Goal: Transaction & Acquisition: Purchase product/service

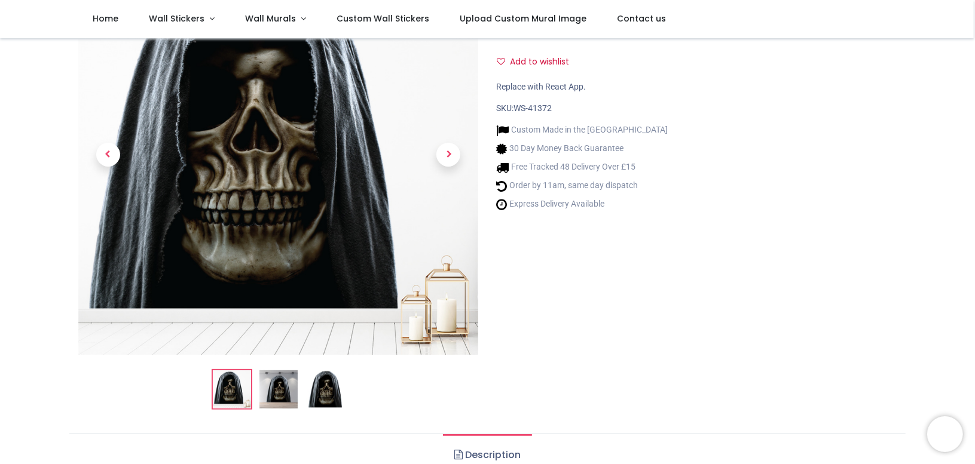
scroll to position [179, 0]
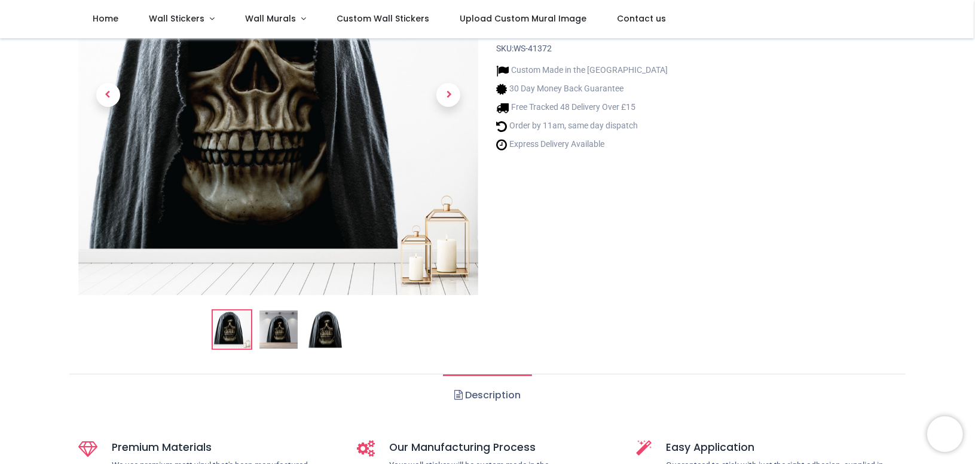
click at [276, 324] on img at bounding box center [278, 330] width 38 height 38
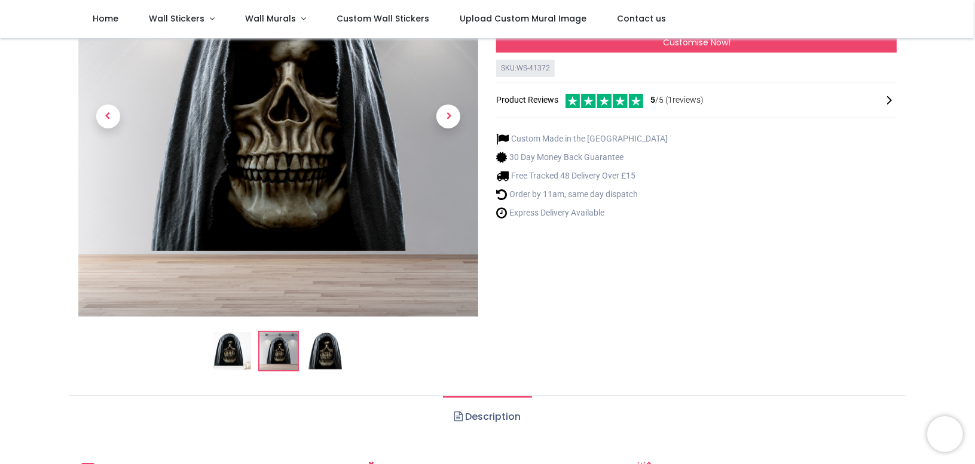
scroll to position [60, 0]
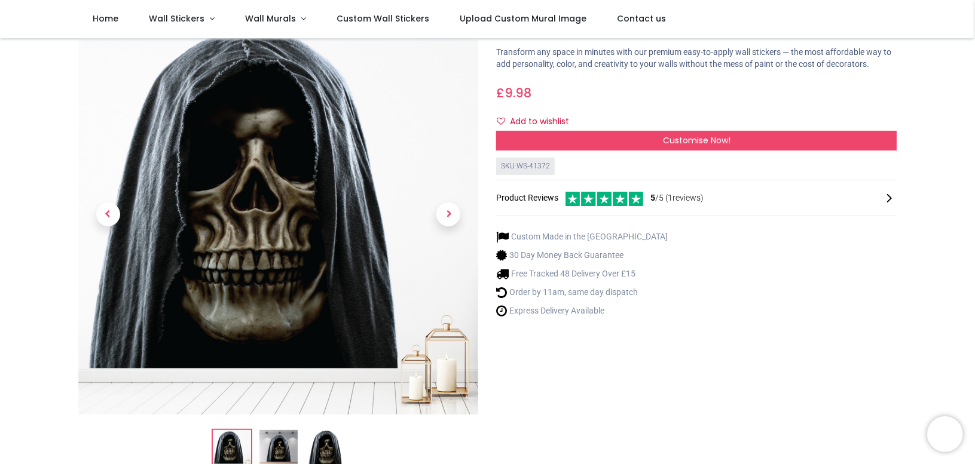
click at [335, 450] on img at bounding box center [325, 449] width 38 height 38
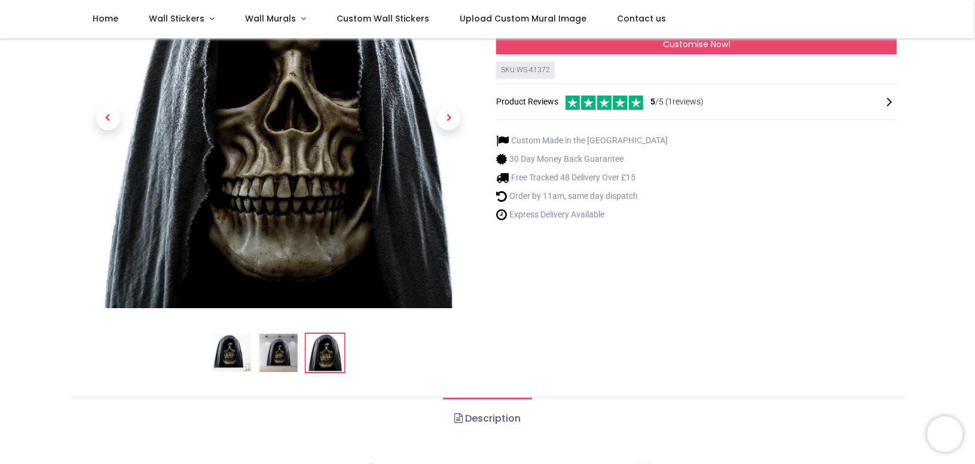
scroll to position [239, 0]
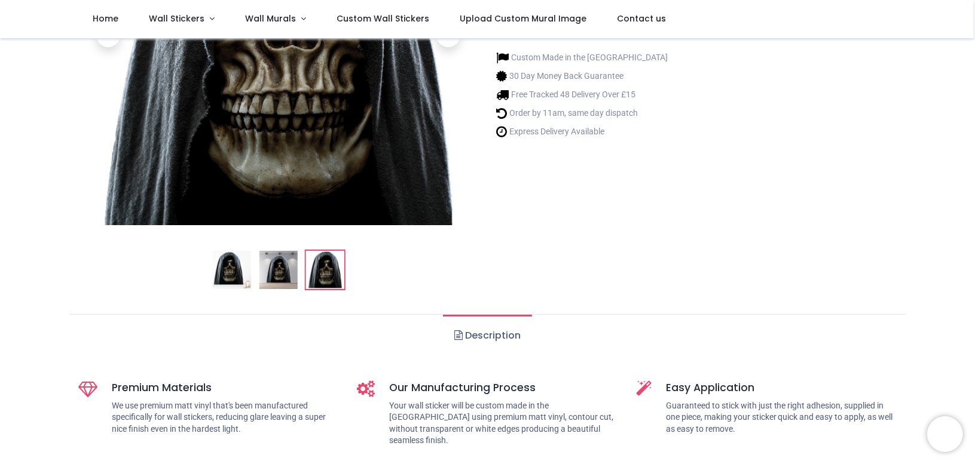
click at [272, 271] on img at bounding box center [278, 270] width 38 height 38
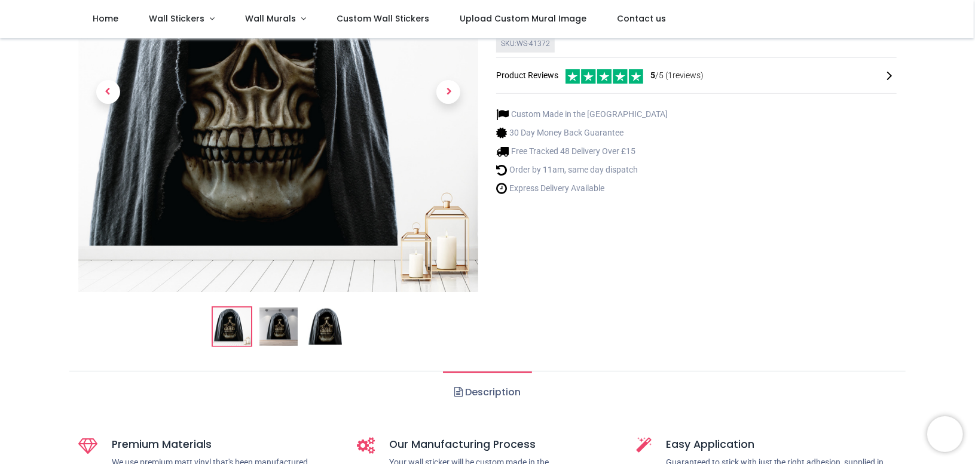
scroll to position [179, 0]
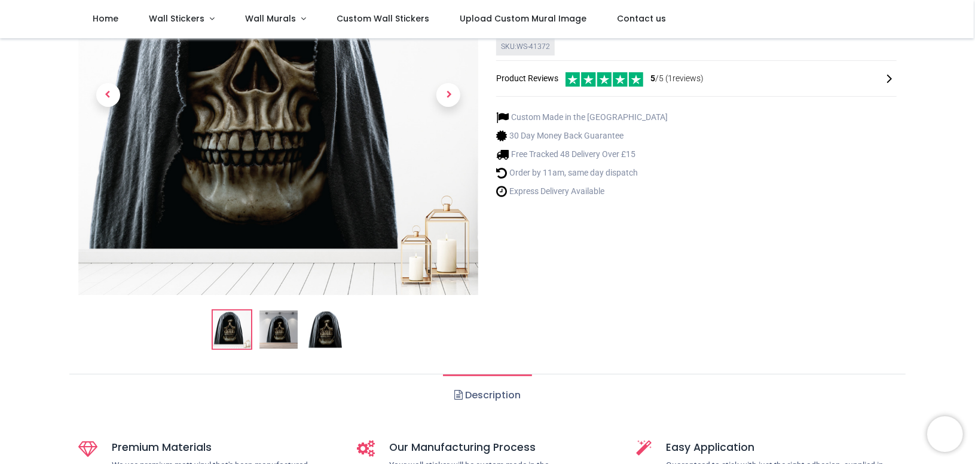
click at [271, 327] on img at bounding box center [278, 330] width 38 height 38
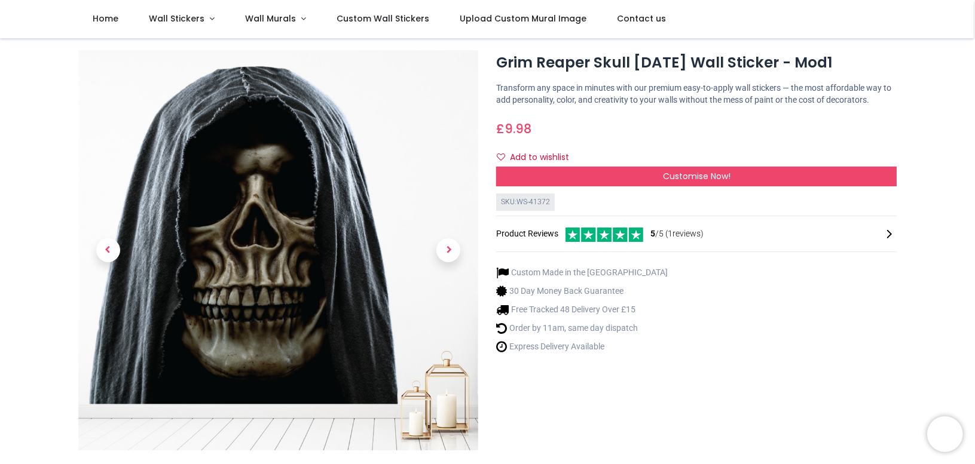
scroll to position [120, 0]
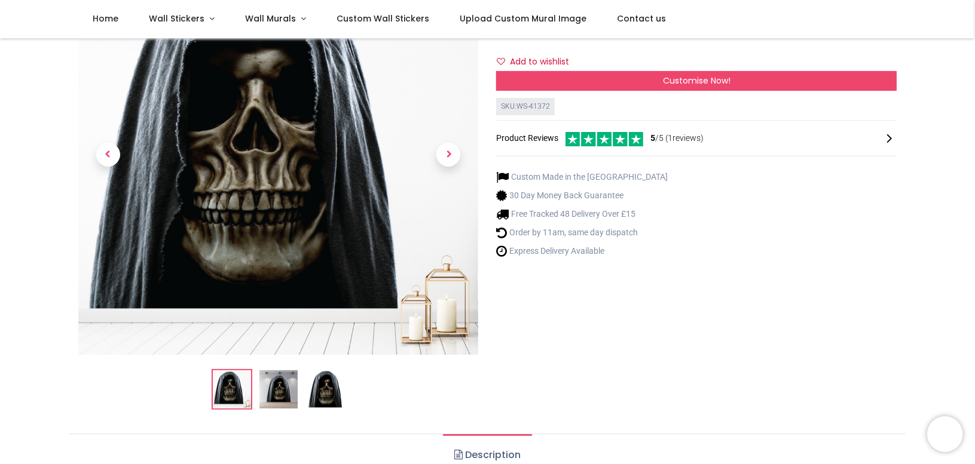
click at [270, 379] on img at bounding box center [278, 389] width 38 height 38
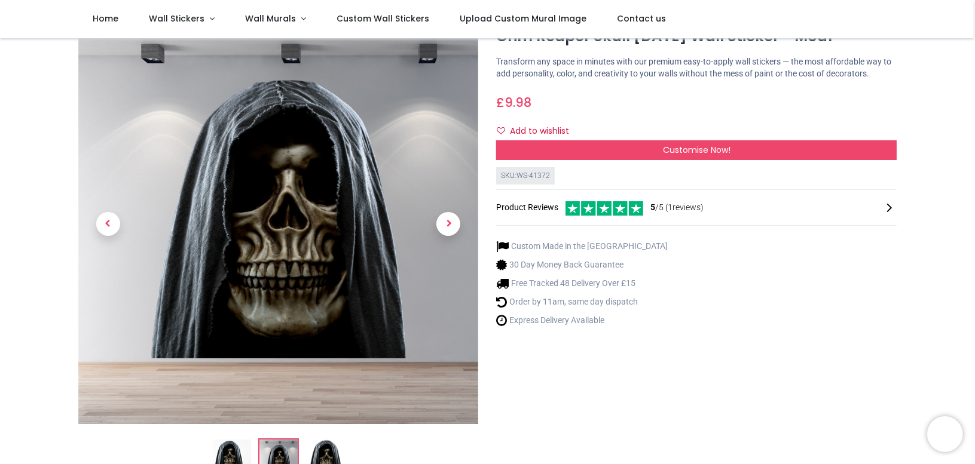
scroll to position [60, 0]
